Goal: Entertainment & Leisure: Consume media (video, audio)

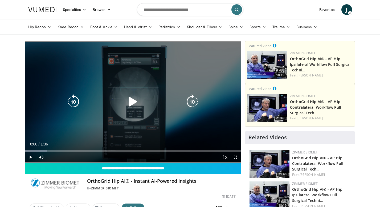
click at [131, 101] on icon "Video Player" at bounding box center [133, 101] width 15 height 15
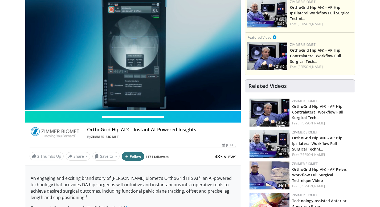
scroll to position [52, 0]
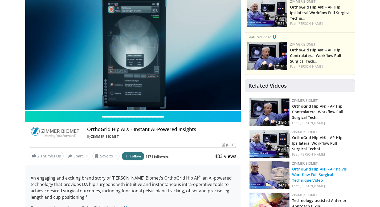
click at [310, 175] on link "OrthoGrid Hip AI® - AP Pelvis Workflow Full Surgical Technique Video" at bounding box center [319, 175] width 55 height 16
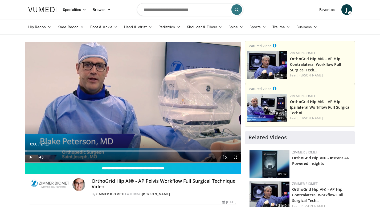
click at [31, 158] on span "Video Player" at bounding box center [30, 157] width 11 height 11
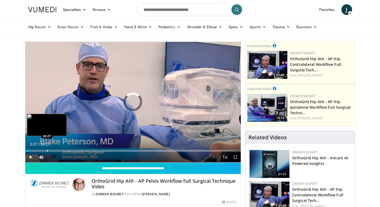
click at [47, 150] on div "Progress Bar" at bounding box center [47, 151] width 1 height 2
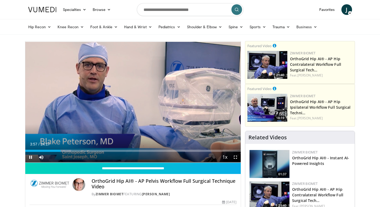
click at [236, 159] on span "Video Player" at bounding box center [235, 157] width 11 height 11
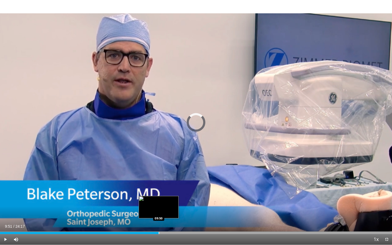
click at [159, 207] on div "Progress Bar" at bounding box center [159, 233] width 1 height 2
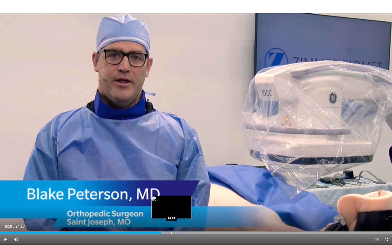
click at [171, 207] on div "Progress Bar" at bounding box center [171, 233] width 1 height 2
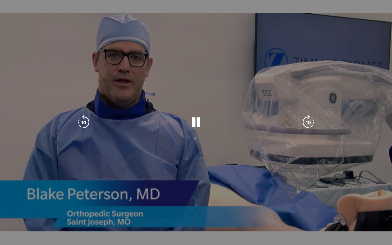
click at [181, 207] on video-js "**********" at bounding box center [196, 122] width 392 height 245
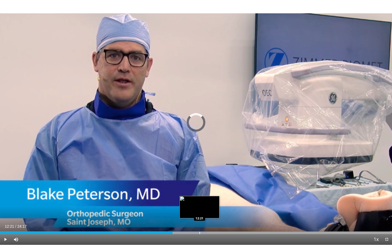
click at [199, 207] on div "Progress Bar" at bounding box center [199, 233] width 1 height 2
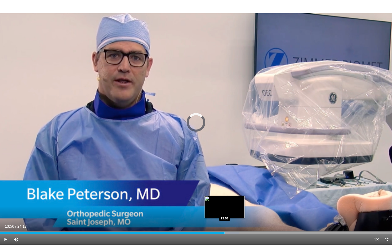
click at [225, 207] on div "Progress Bar" at bounding box center [224, 233] width 1 height 2
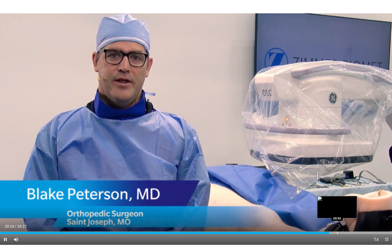
click at [337, 207] on div "Loaded : 83.76% 20:24 20:53" at bounding box center [196, 233] width 392 height 2
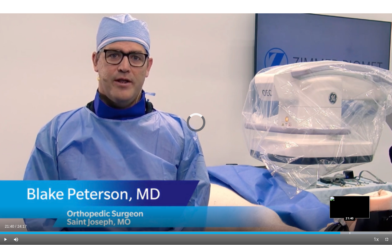
click at [349, 207] on div "Progress Bar" at bounding box center [349, 233] width 1 height 2
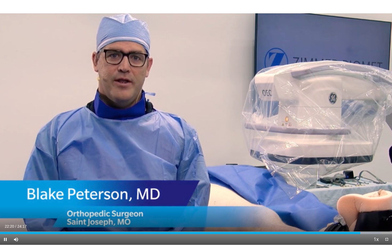
click at [380, 207] on span "Video Player" at bounding box center [386, 239] width 11 height 11
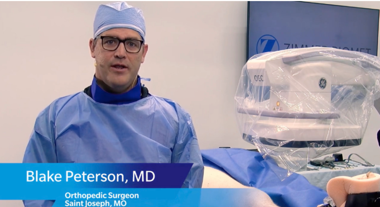
scroll to position [35, 0]
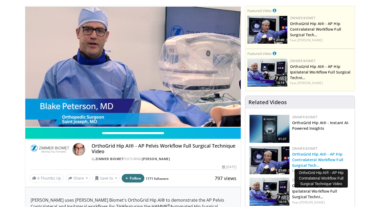
click at [297, 160] on link "OrthoGrid Hip AI® - AP Hip Contralateral Workflow Full Surgical Tech…" at bounding box center [317, 160] width 51 height 16
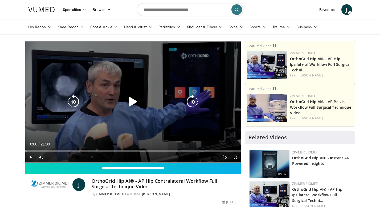
click at [131, 103] on icon "Video Player" at bounding box center [133, 101] width 15 height 15
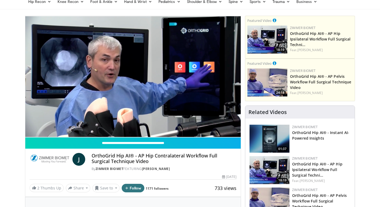
scroll to position [24, 0]
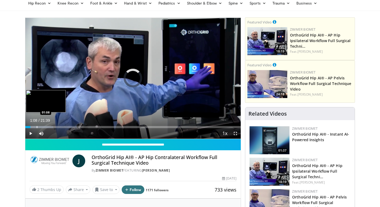
click at [37, 127] on div "Progress Bar" at bounding box center [37, 127] width 1 height 2
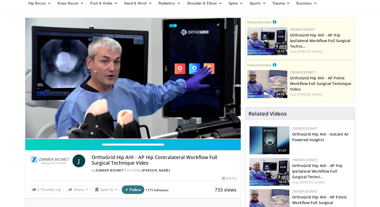
click at [47, 127] on video-js "**********" at bounding box center [133, 79] width 216 height 122
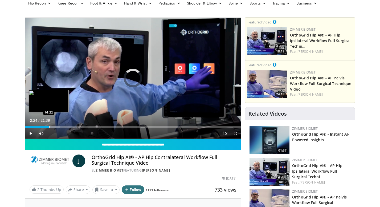
click at [49, 127] on div "Progress Bar" at bounding box center [49, 127] width 1 height 2
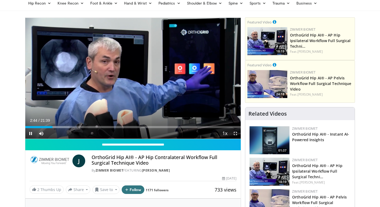
click at [235, 132] on span "Video Player" at bounding box center [235, 133] width 11 height 11
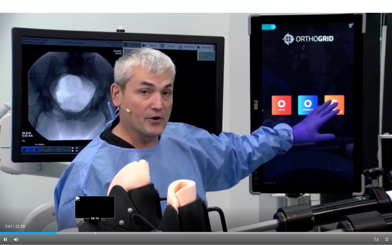
click at [95, 207] on div "Progress Bar" at bounding box center [95, 233] width 1 height 2
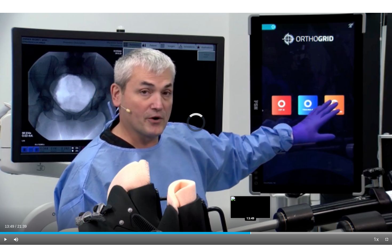
click at [250, 207] on div "Loaded : 63.95% 13:49 13:49" at bounding box center [196, 231] width 392 height 5
